Goal: Information Seeking & Learning: Check status

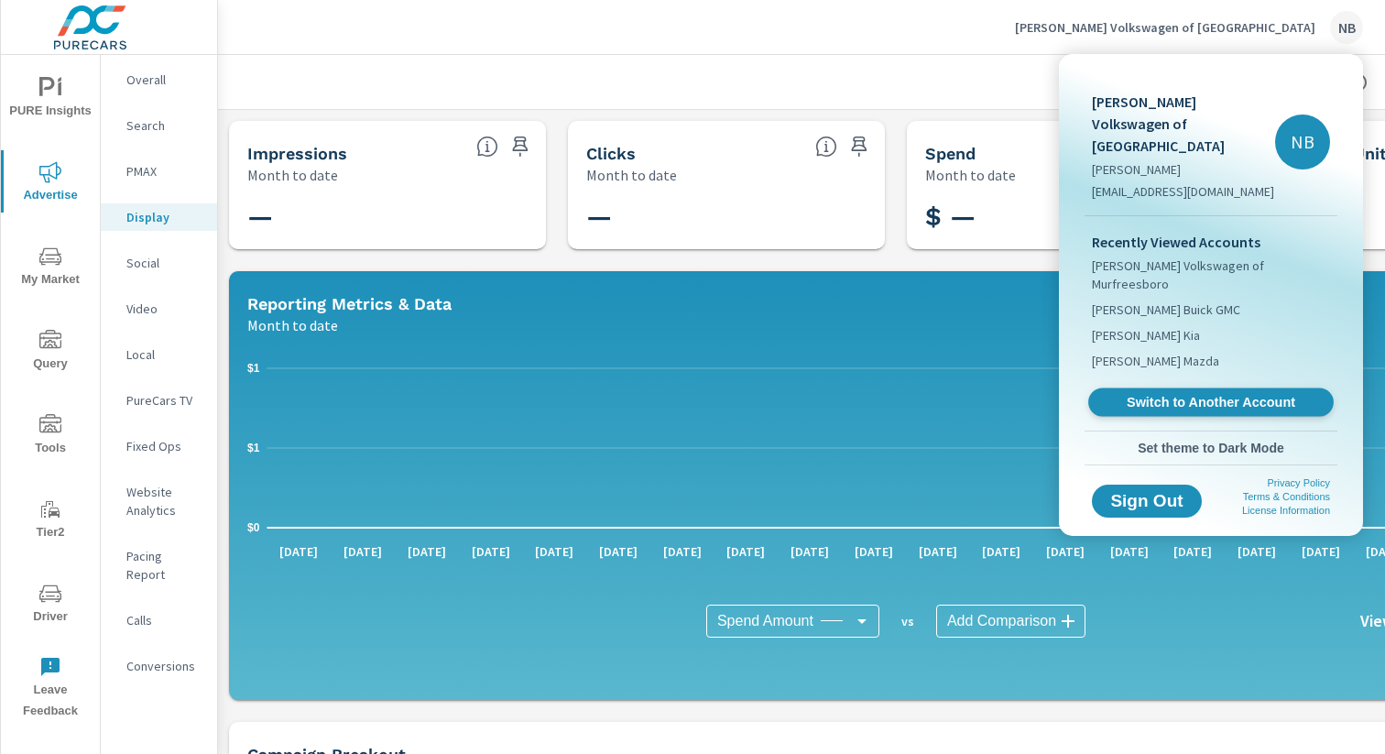
click at [1158, 394] on span "Switch to Another Account" at bounding box center [1211, 402] width 224 height 17
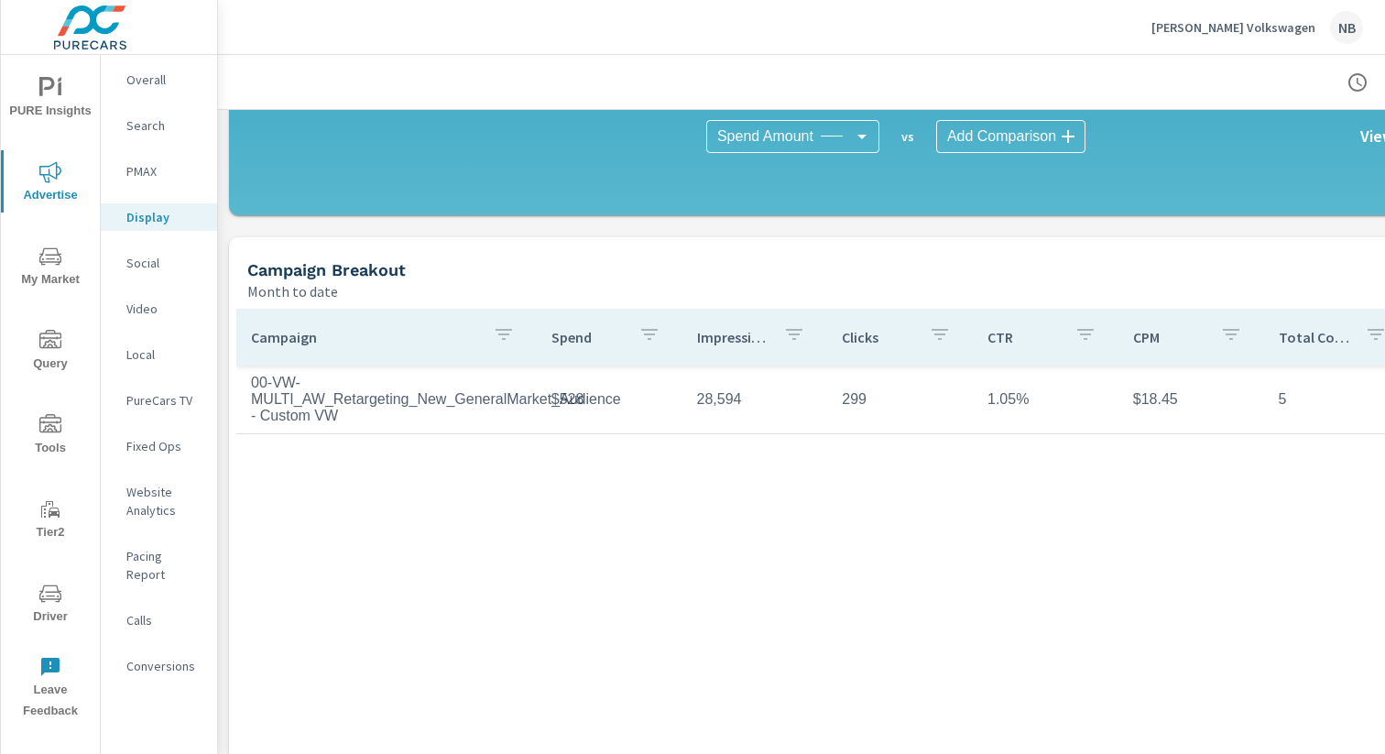
scroll to position [558, 0]
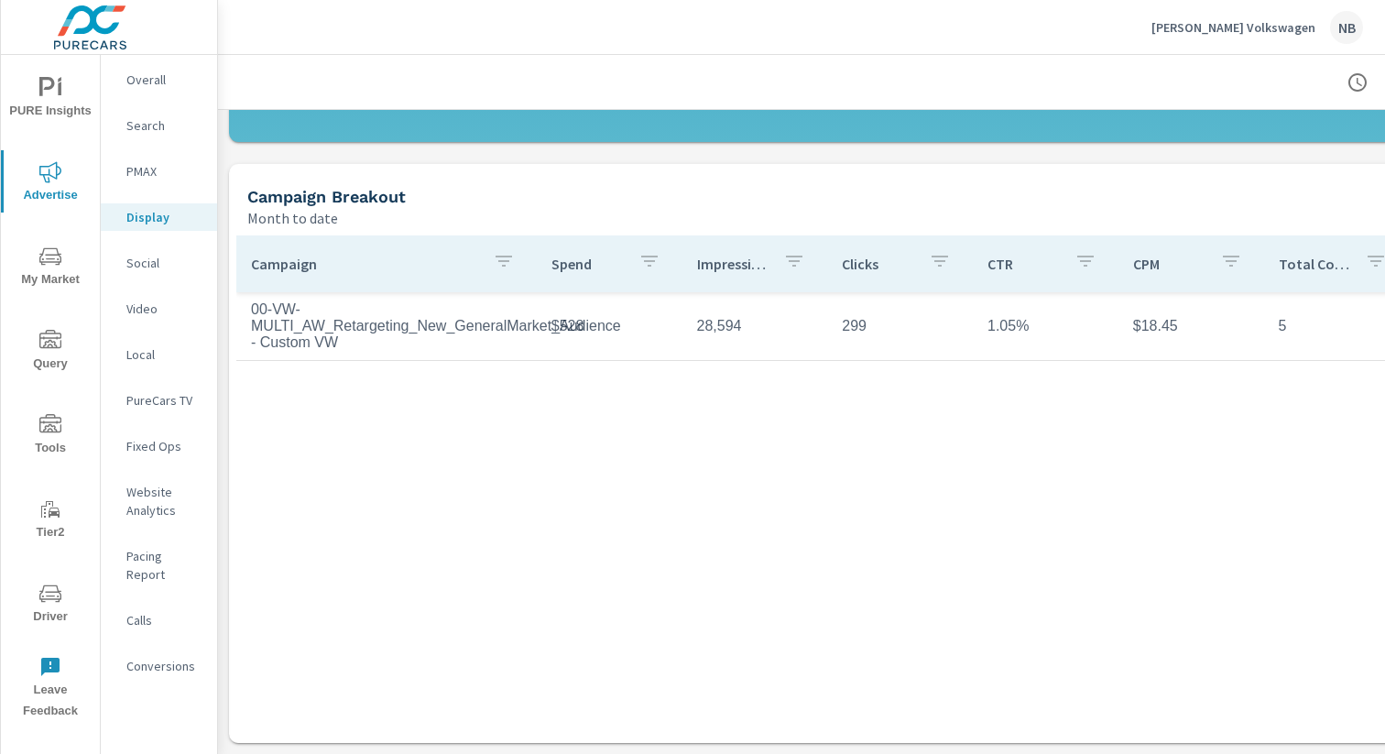
click at [142, 266] on p "Social" at bounding box center [164, 263] width 76 height 18
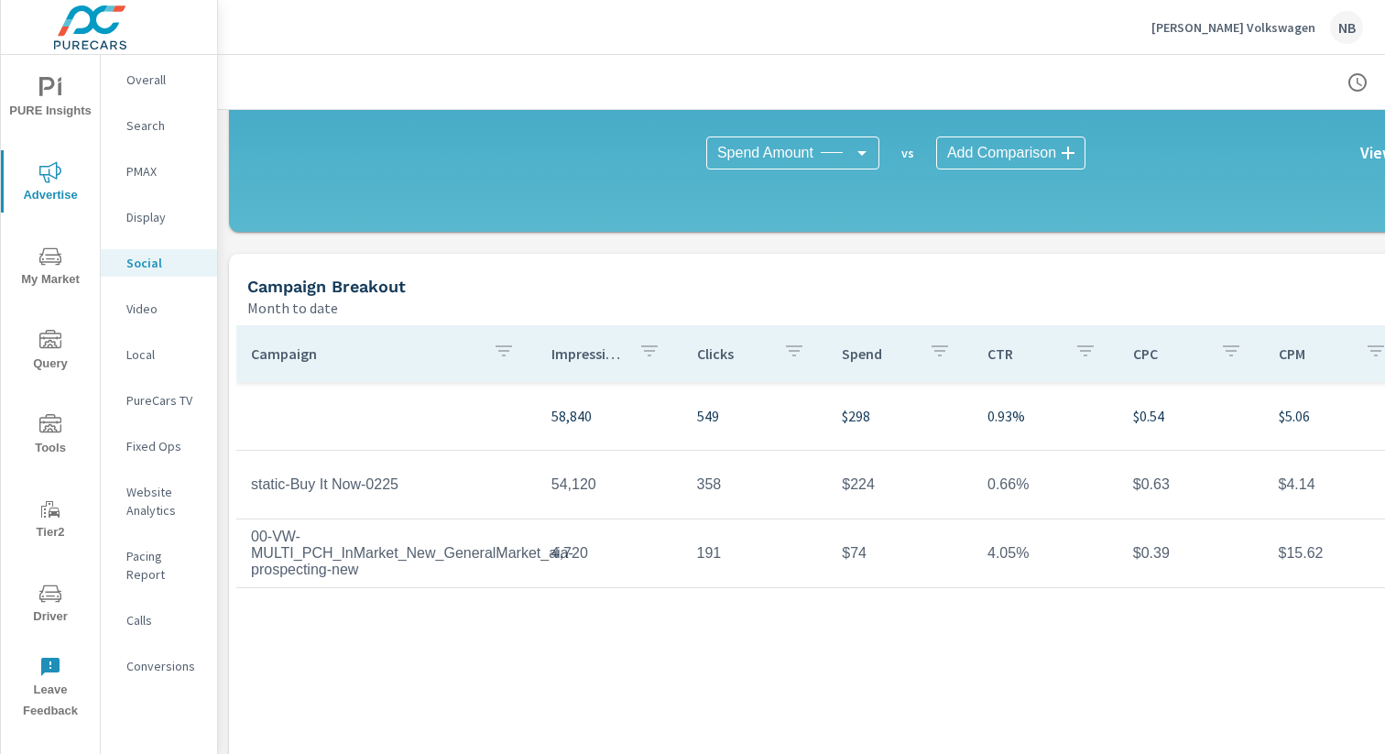
scroll to position [558, 0]
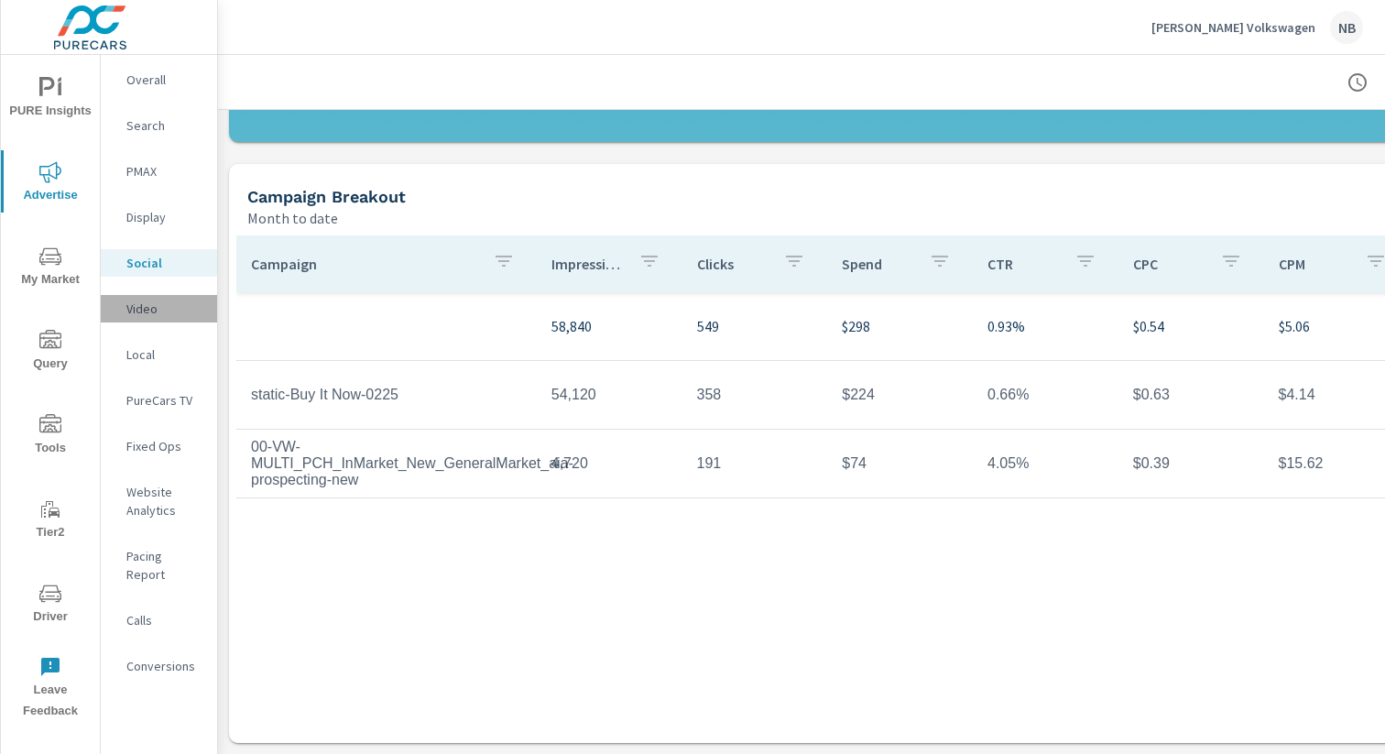
click at [143, 305] on p "Video" at bounding box center [164, 309] width 76 height 18
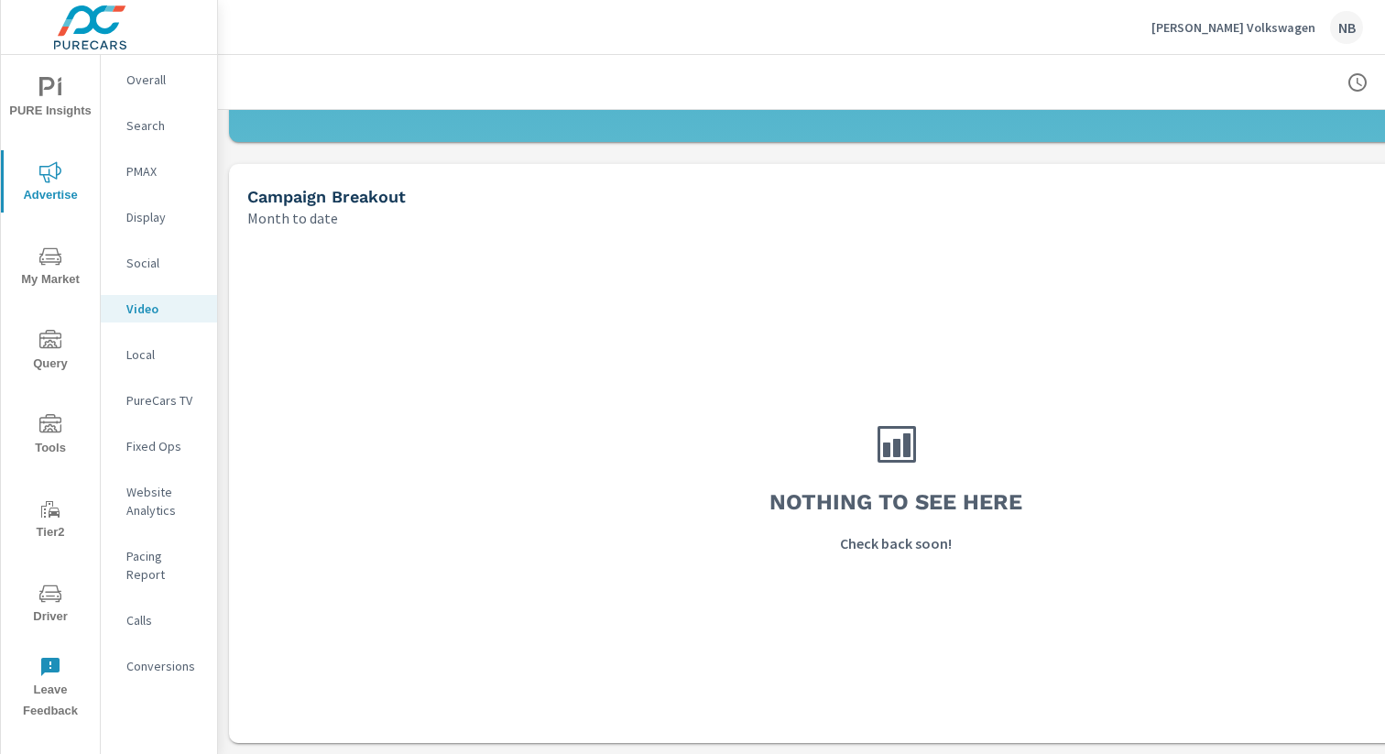
scroll to position [558, 189]
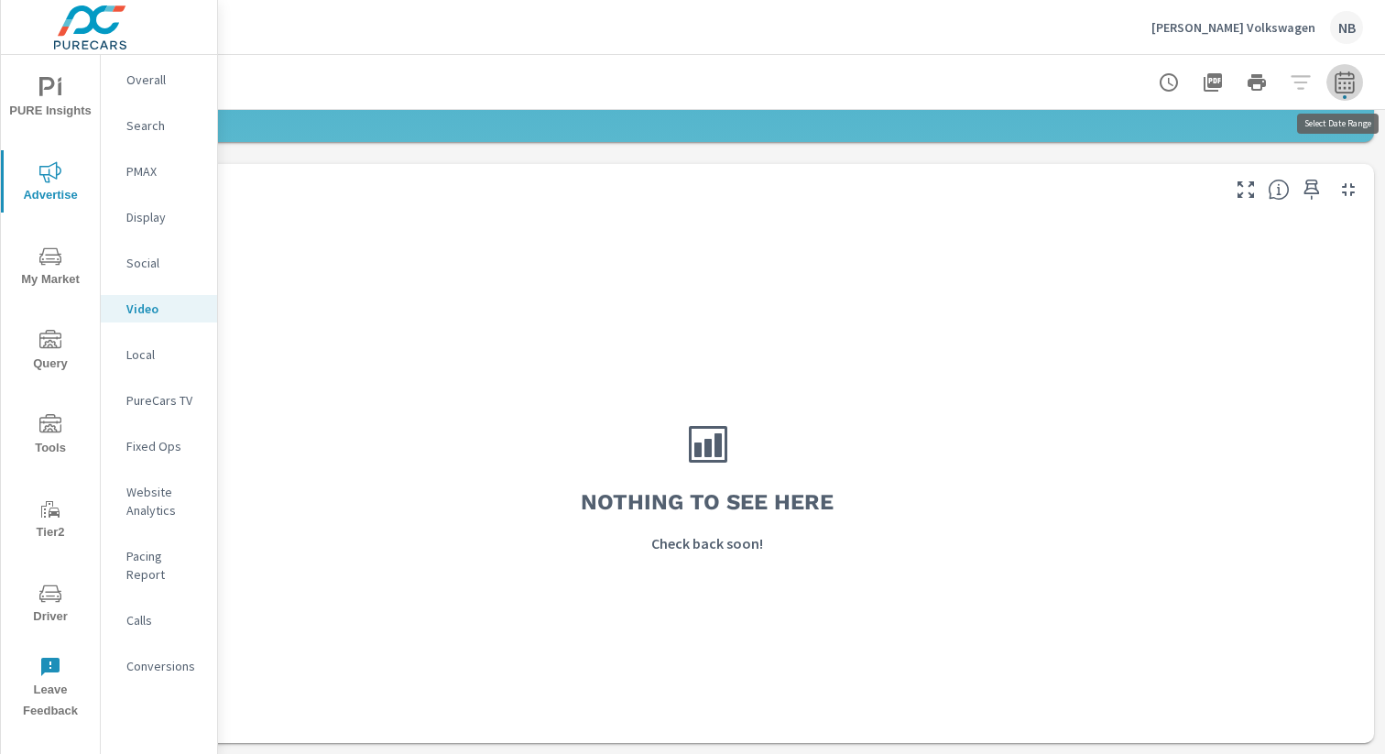
click at [1344, 85] on icon "button" at bounding box center [1345, 82] width 22 height 22
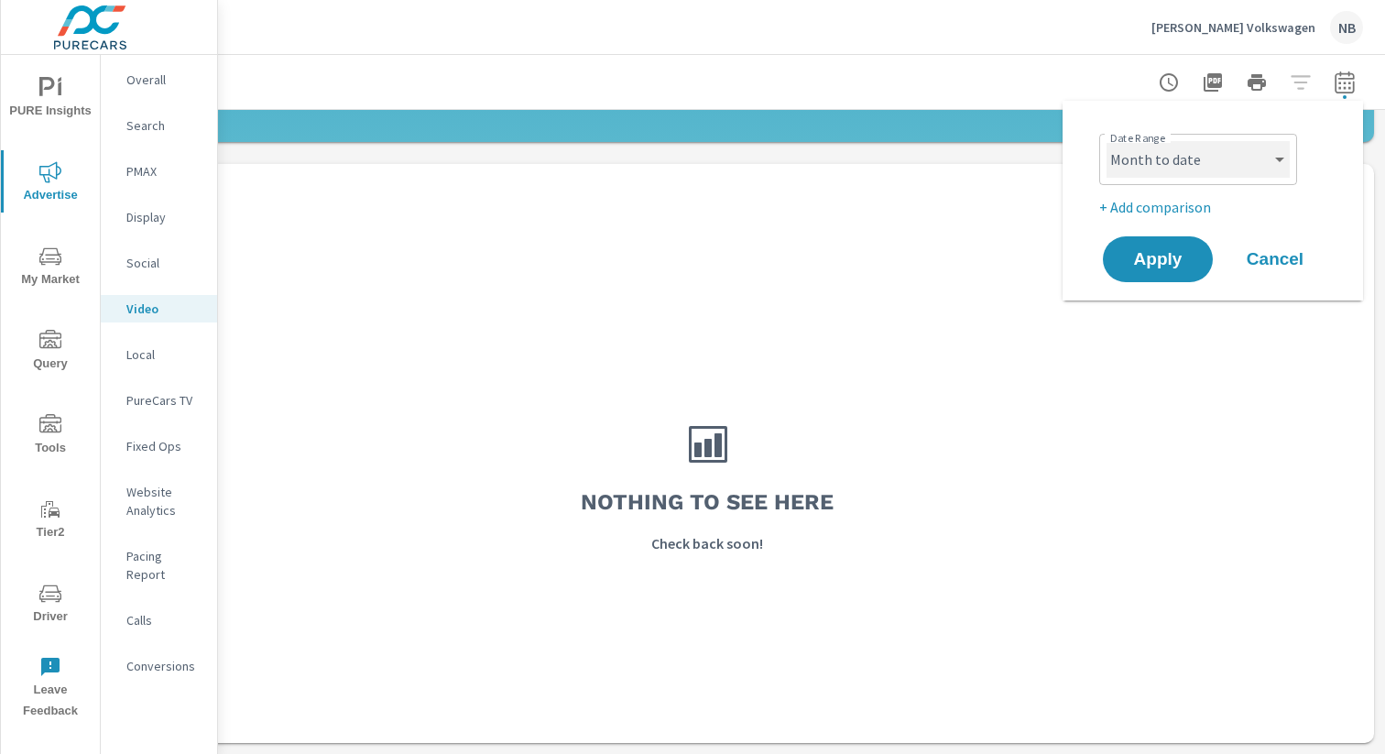
click at [1230, 148] on select "Custom Yesterday Last week Last 7 days Last 14 days Last 30 days Last 45 days L…" at bounding box center [1198, 159] width 183 height 37
select select "Last month"
click at [1179, 257] on span "Apply" at bounding box center [1157, 259] width 75 height 17
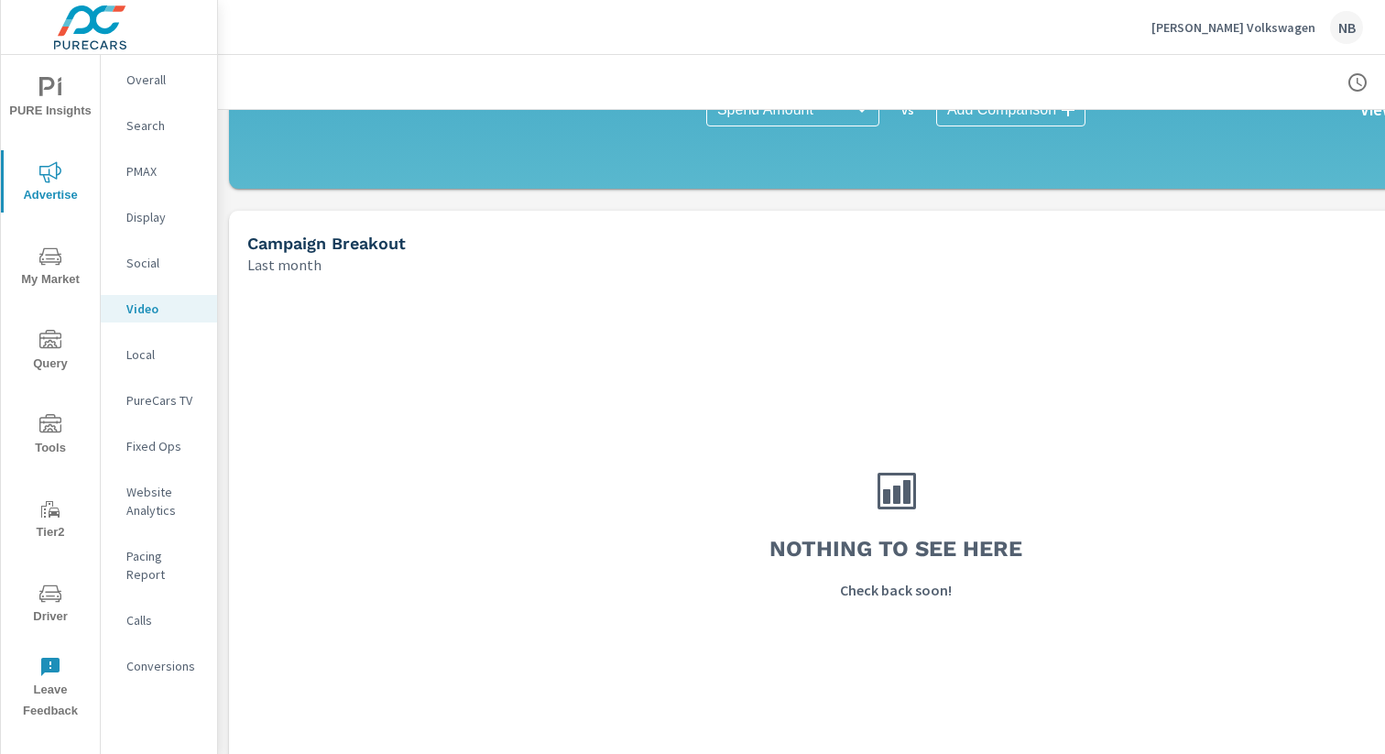
scroll to position [558, 0]
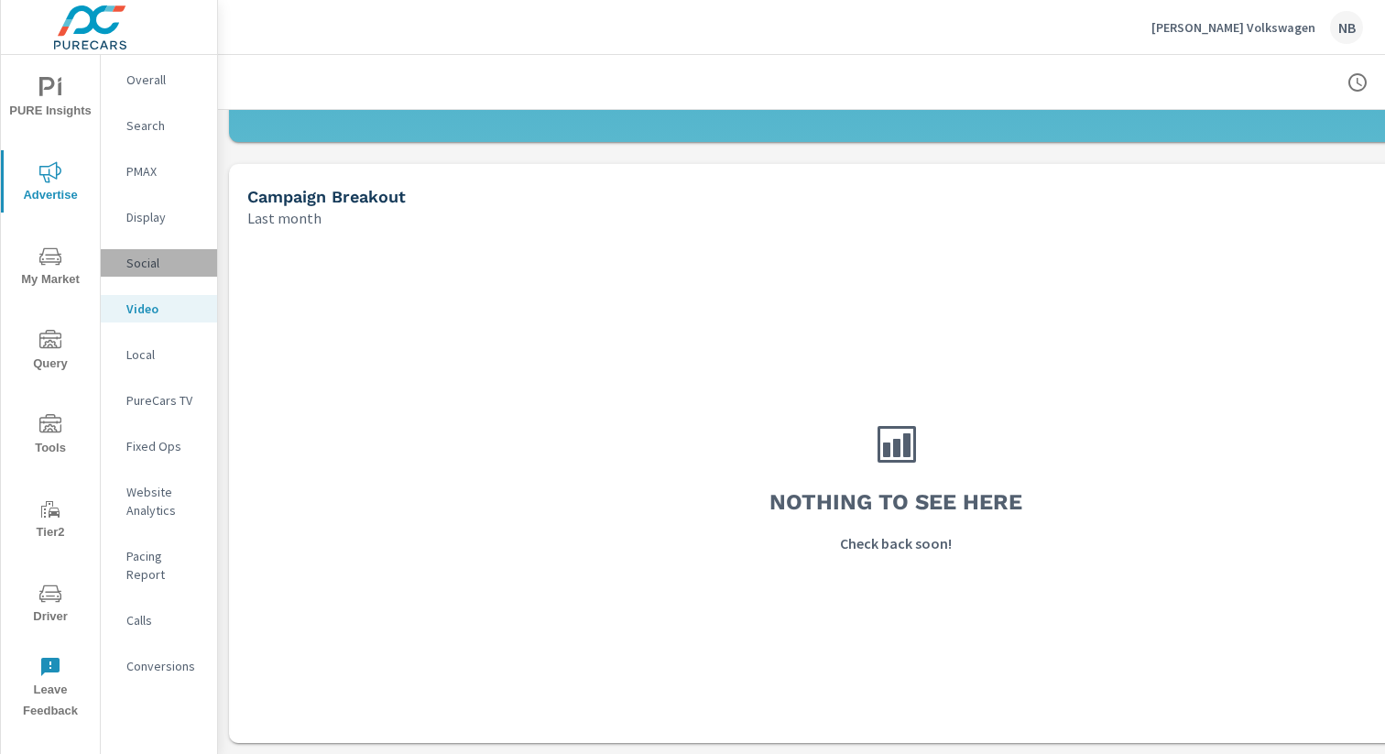
click at [148, 257] on p "Social" at bounding box center [164, 263] width 76 height 18
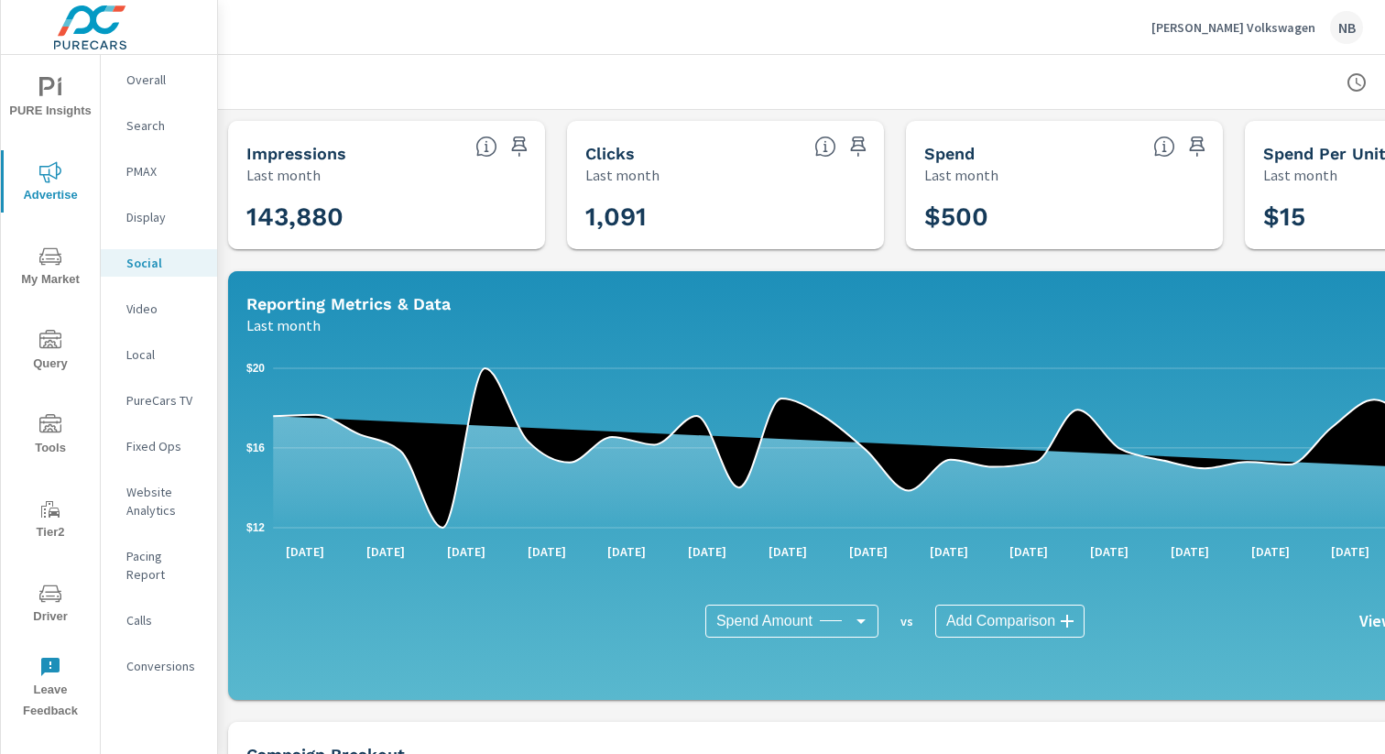
scroll to position [0, 189]
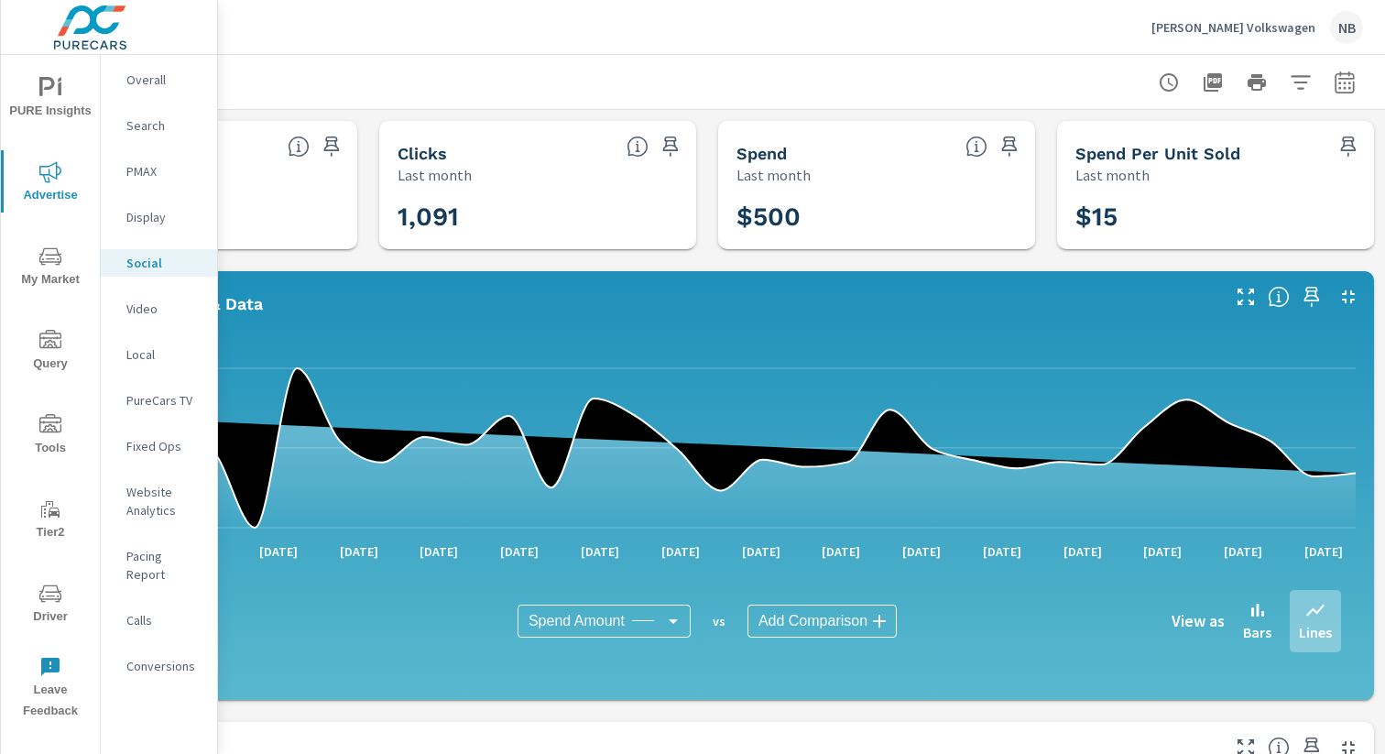
click at [1334, 79] on icon "button" at bounding box center [1345, 82] width 22 height 22
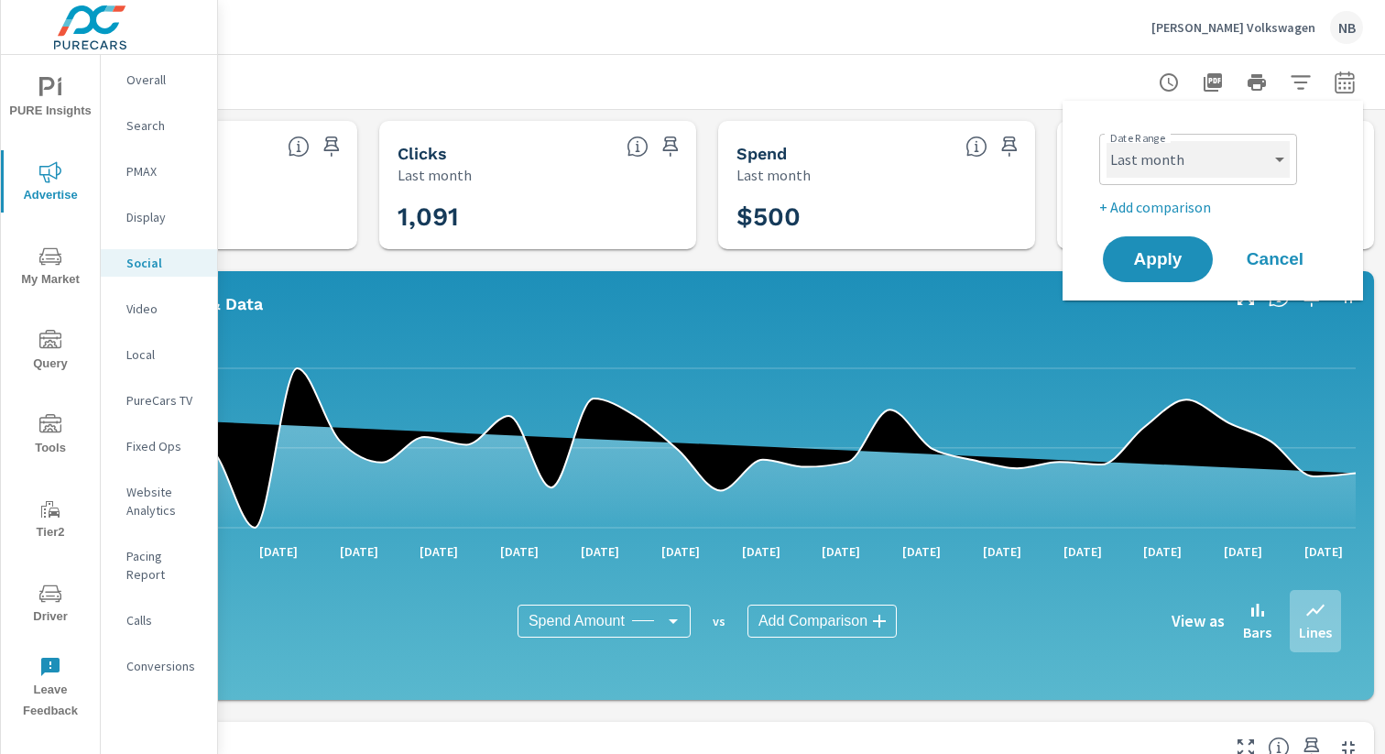
click at [1202, 159] on select "Custom Yesterday Last week Last 7 days Last 14 days Last 30 days Last 45 days L…" at bounding box center [1198, 159] width 183 height 37
select select "Month to date"
drag, startPoint x: 1168, startPoint y: 260, endPoint x: 1086, endPoint y: 257, distance: 82.5
click at [1161, 260] on span "Apply" at bounding box center [1157, 259] width 73 height 16
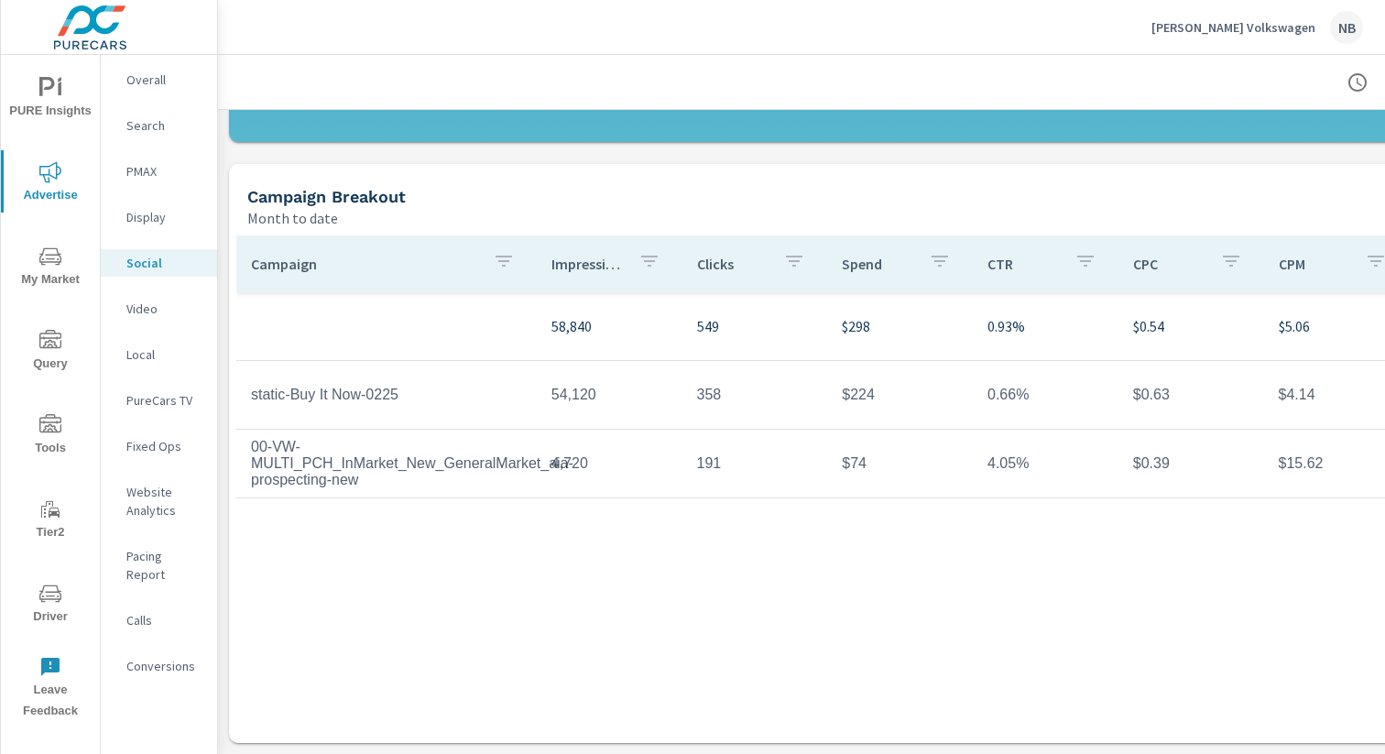
scroll to position [558, 189]
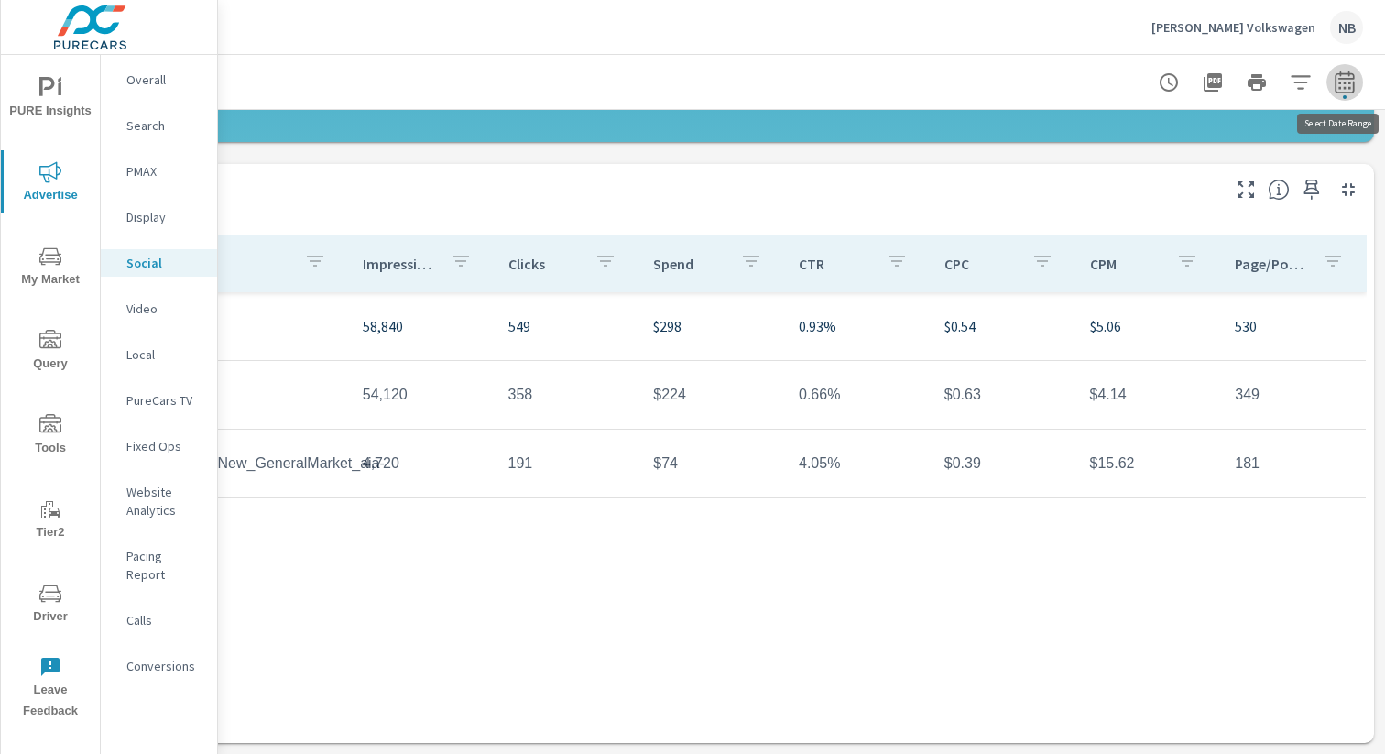
click at [1344, 83] on icon "button" at bounding box center [1345, 85] width 12 height 7
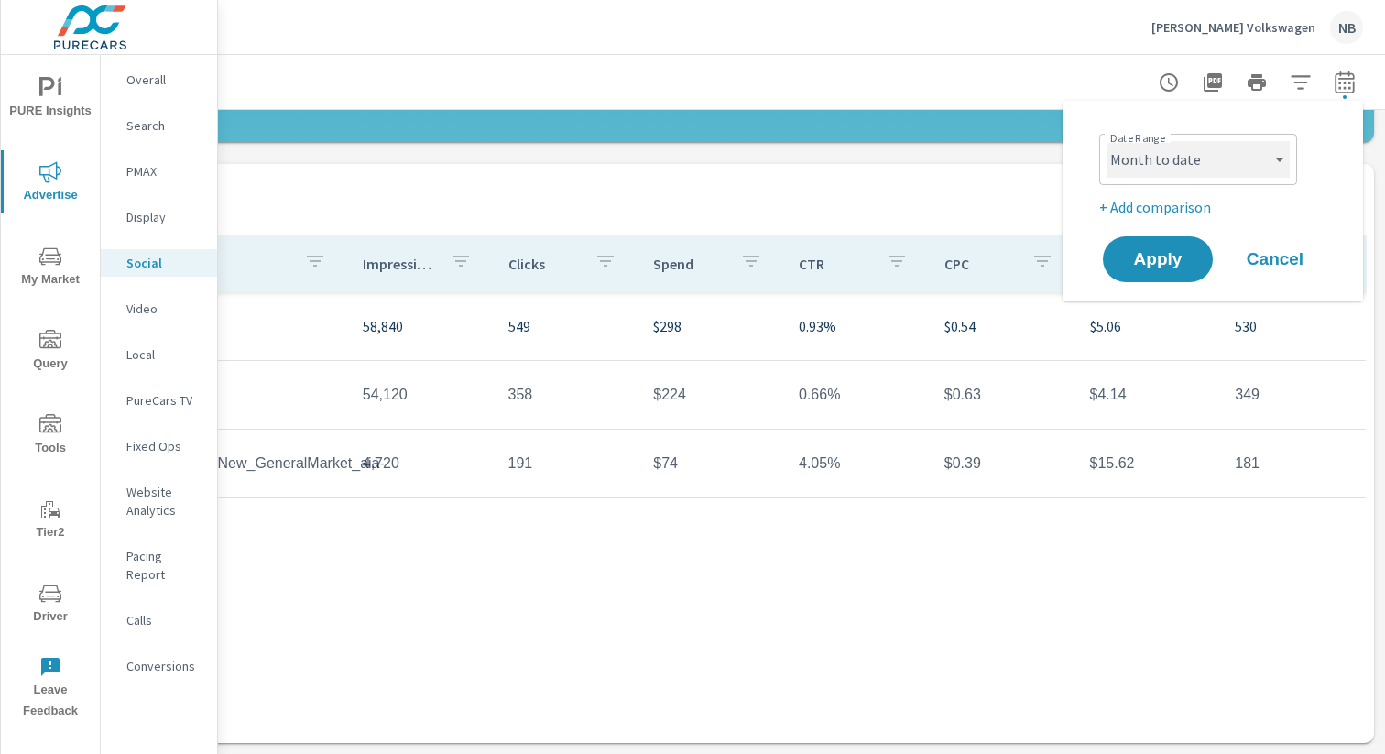
click at [1177, 165] on select "Custom Yesterday Last week Last 7 days Last 14 days Last 30 days Last 45 days L…" at bounding box center [1198, 159] width 183 height 37
select select "Last 6 months"
click at [1188, 208] on p "+ Add comparison" at bounding box center [1216, 207] width 235 height 22
select select "Previous period"
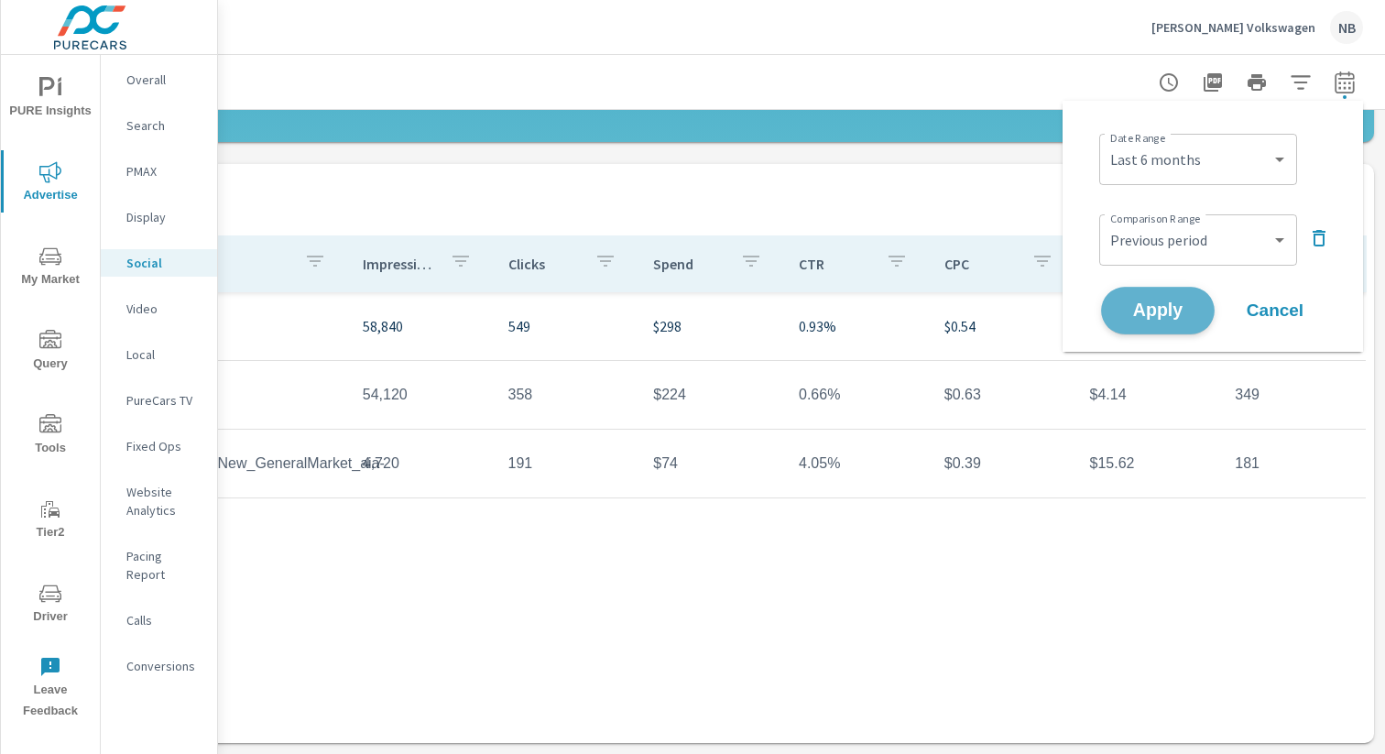
click at [1197, 297] on button "Apply" at bounding box center [1158, 311] width 114 height 48
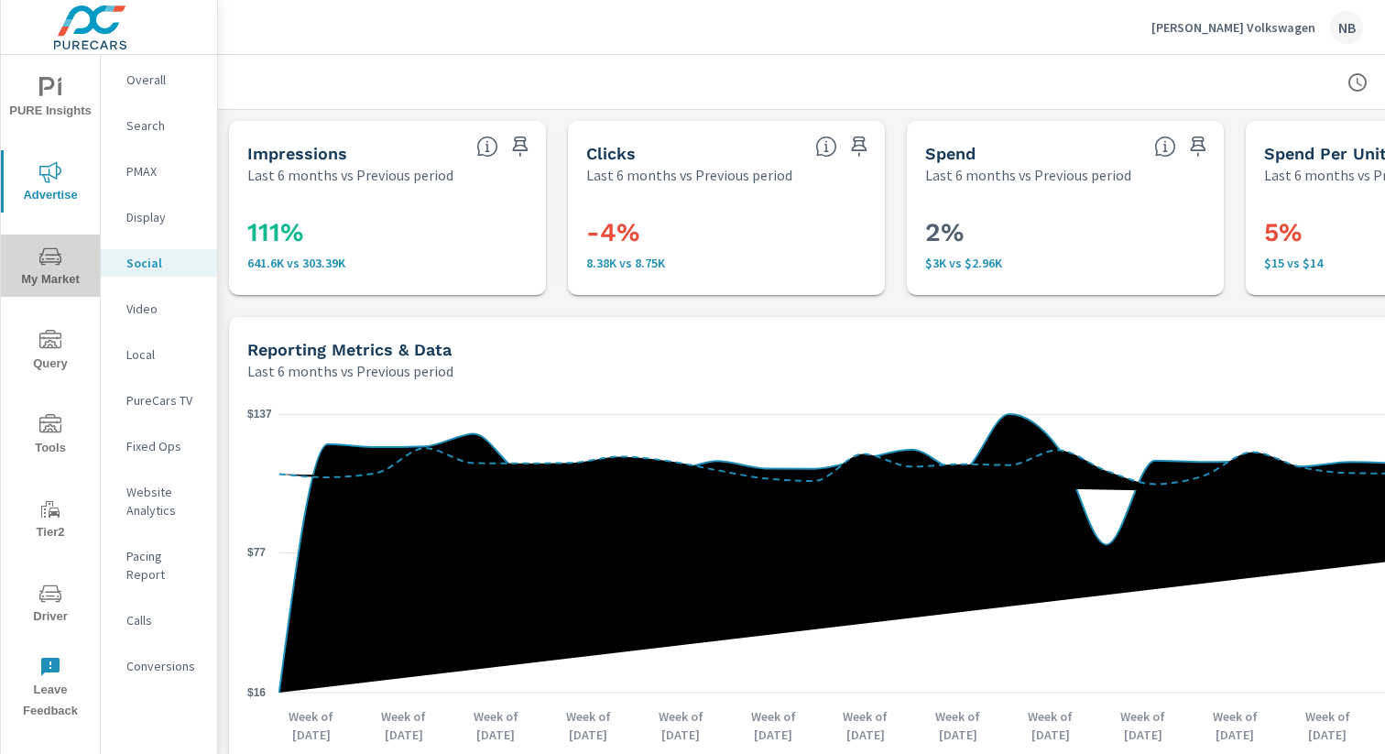
click at [49, 249] on icon "nav menu" at bounding box center [50, 257] width 22 height 22
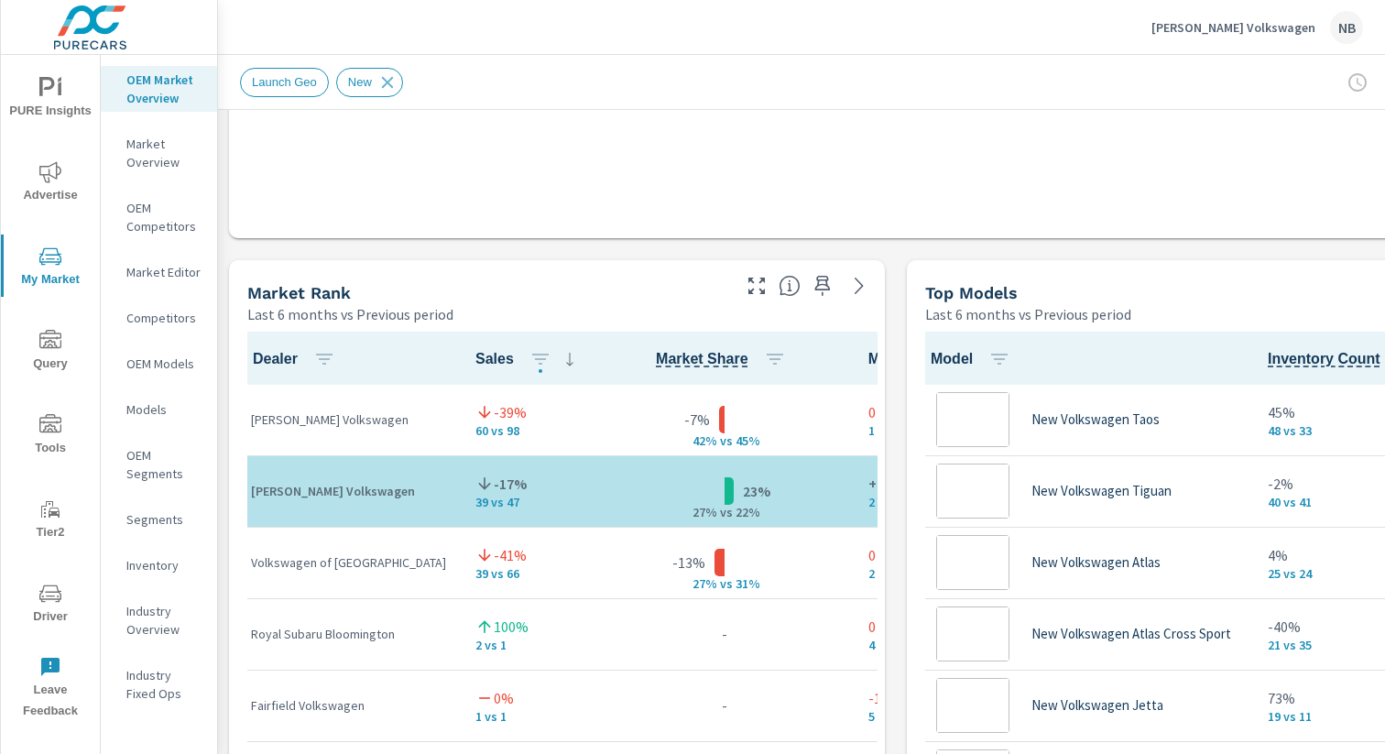
scroll to position [1, 0]
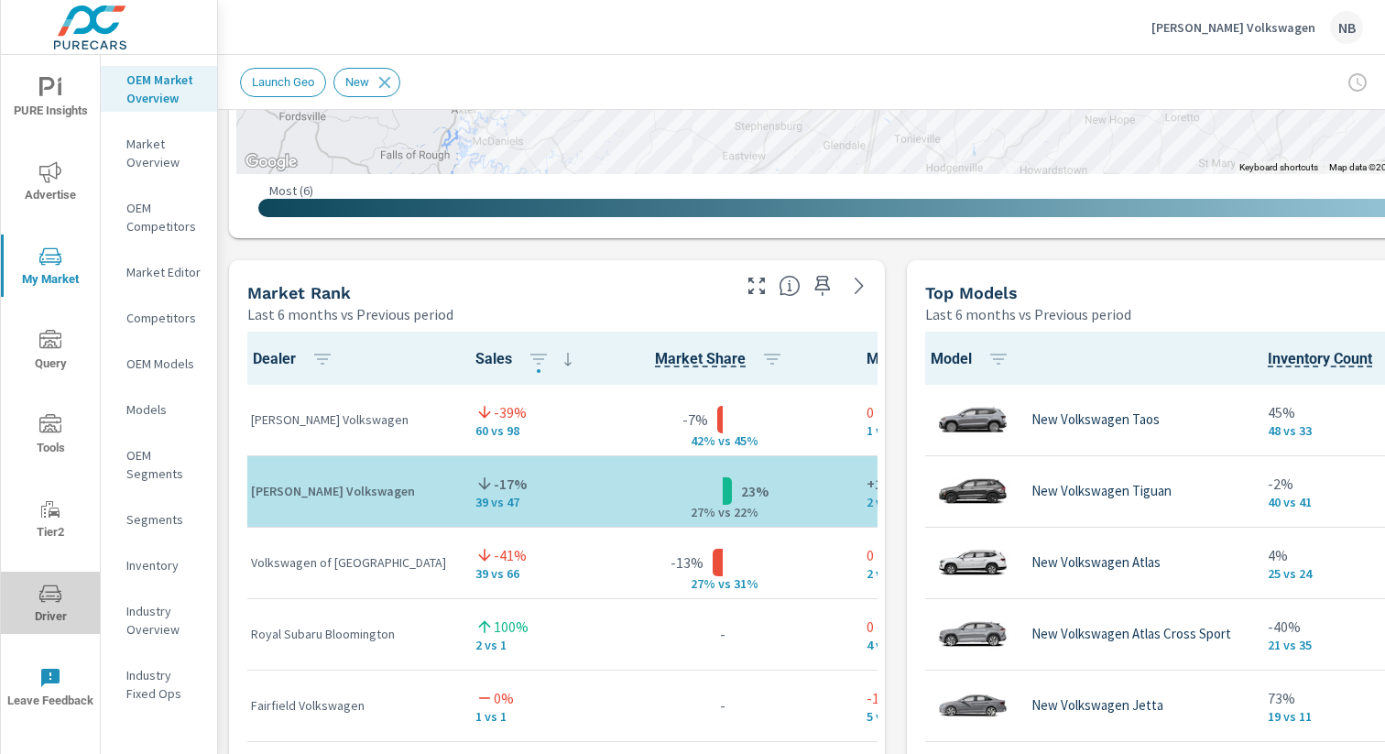
click at [65, 585] on span "Driver" at bounding box center [50, 605] width 88 height 45
